Goal: Share content

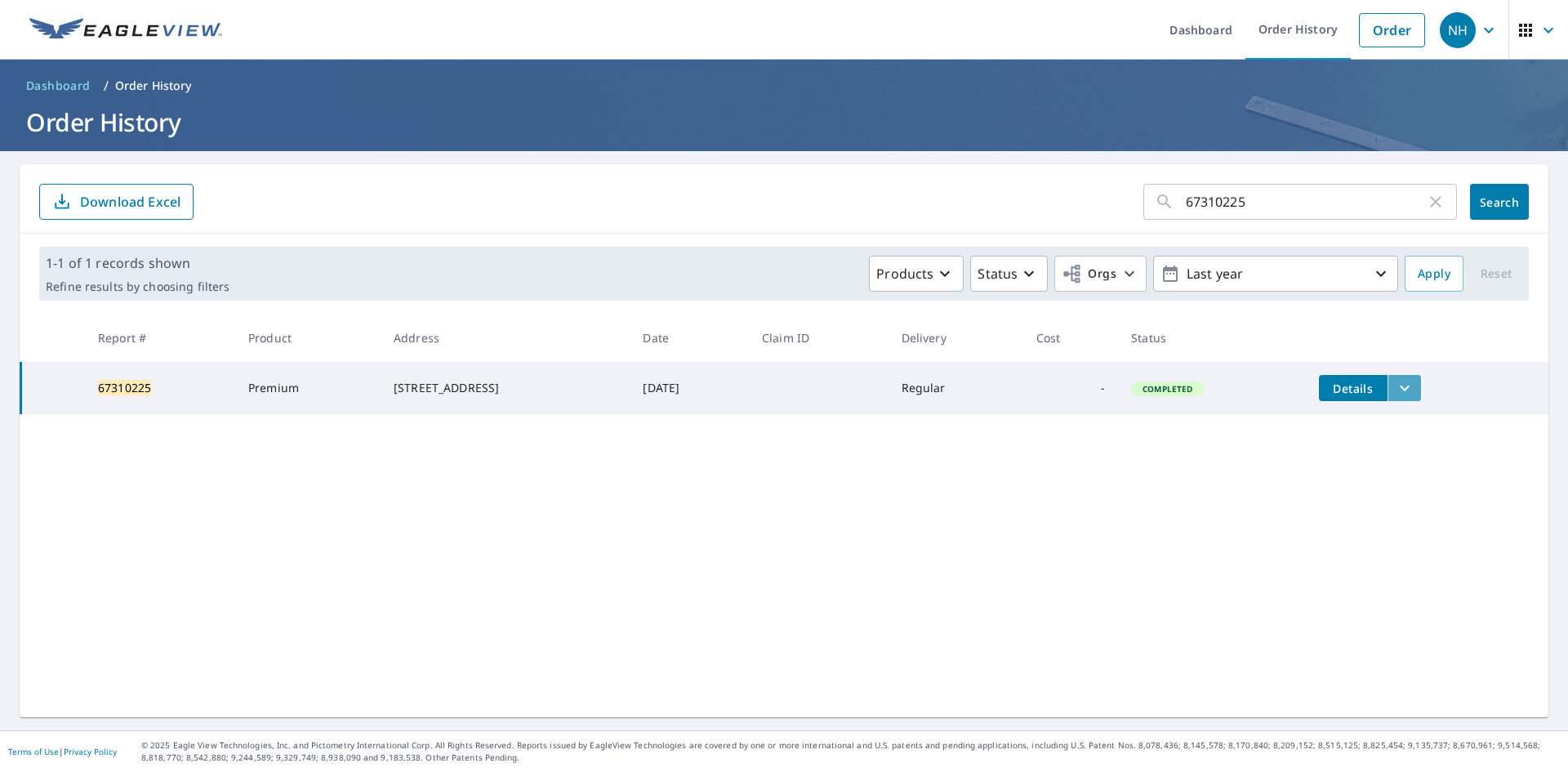
click at [1415, 383] on icon "filesDropdownBtn-67310225" at bounding box center [1405, 387] width 19 height 19
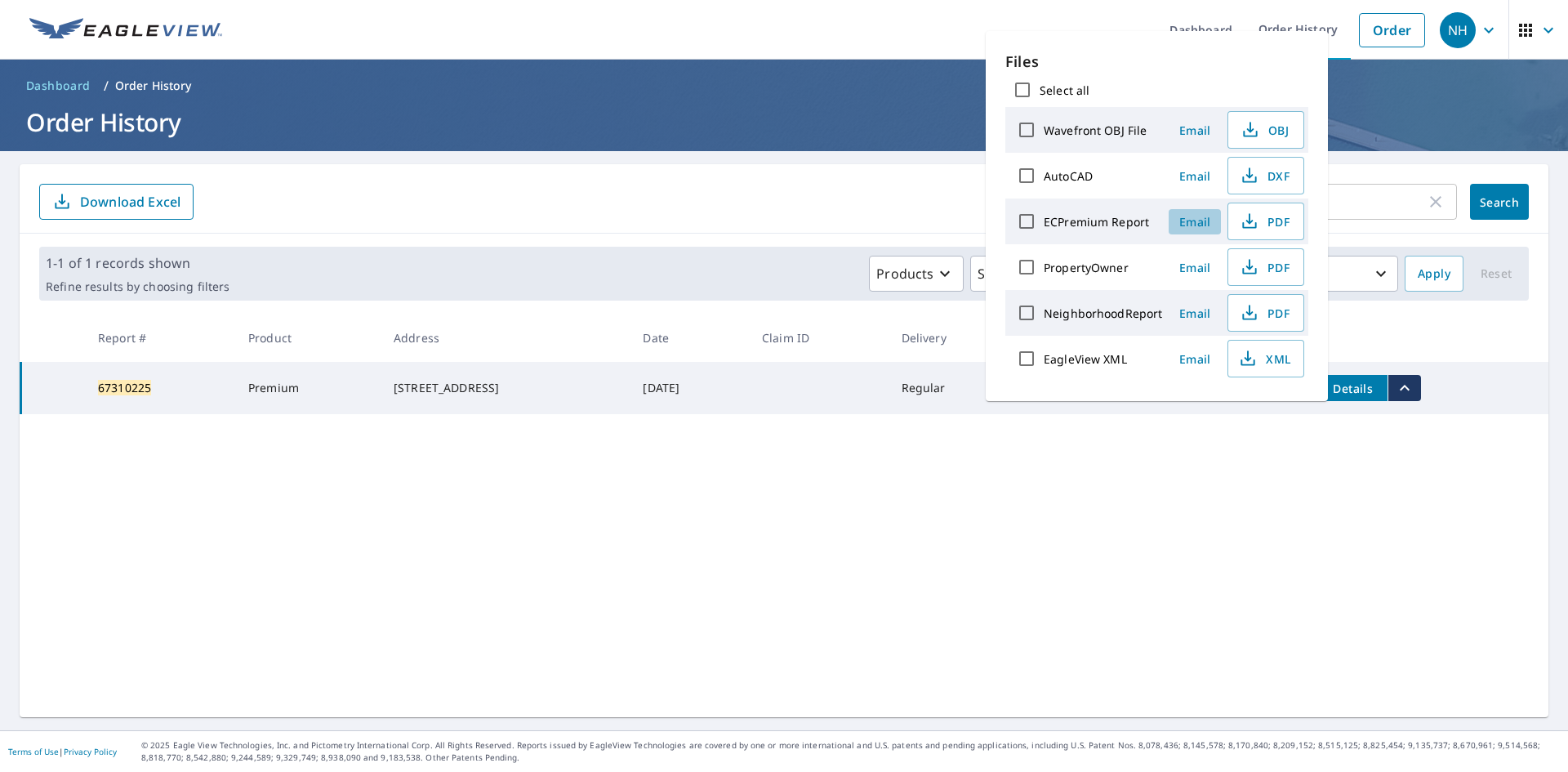
click at [1203, 229] on button "Email" at bounding box center [1195, 222] width 53 height 25
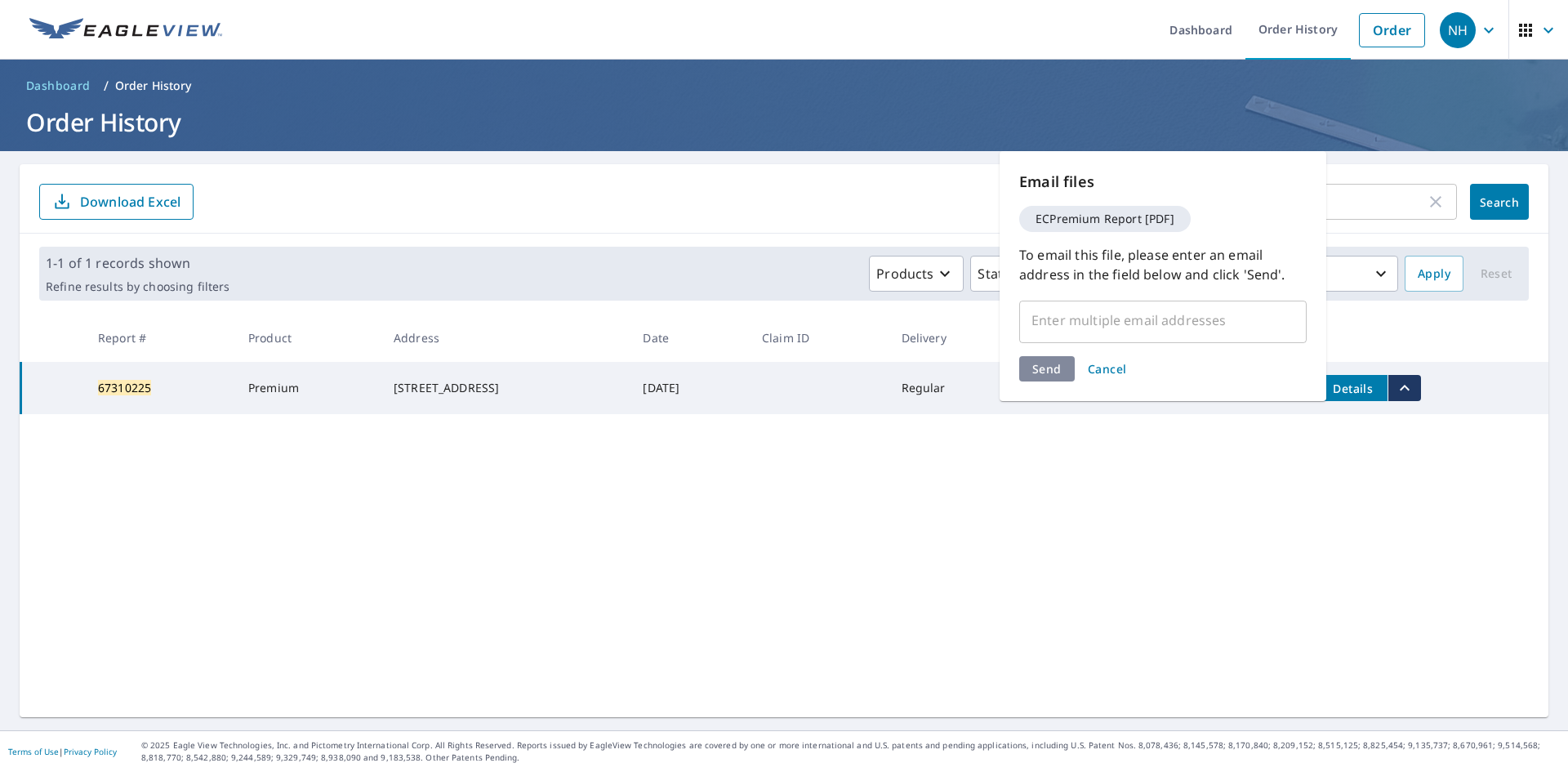
click at [1074, 309] on input "text" at bounding box center [1150, 320] width 248 height 31
type input "[EMAIL_ADDRESS][DOMAIN_NAME]"
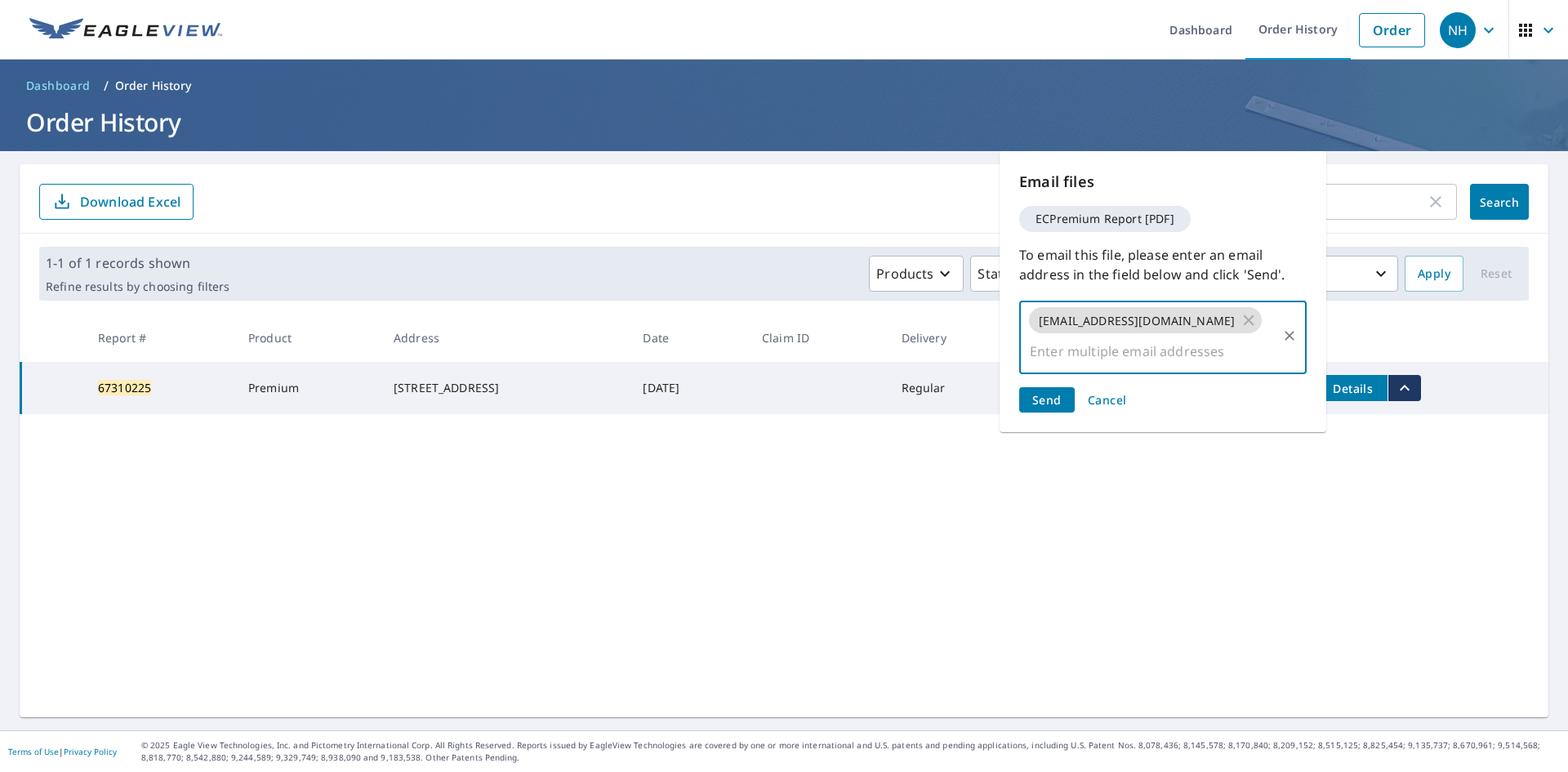
click at [1035, 392] on span "Send" at bounding box center [1046, 400] width 30 height 15
